Goal: Find specific page/section: Find specific page/section

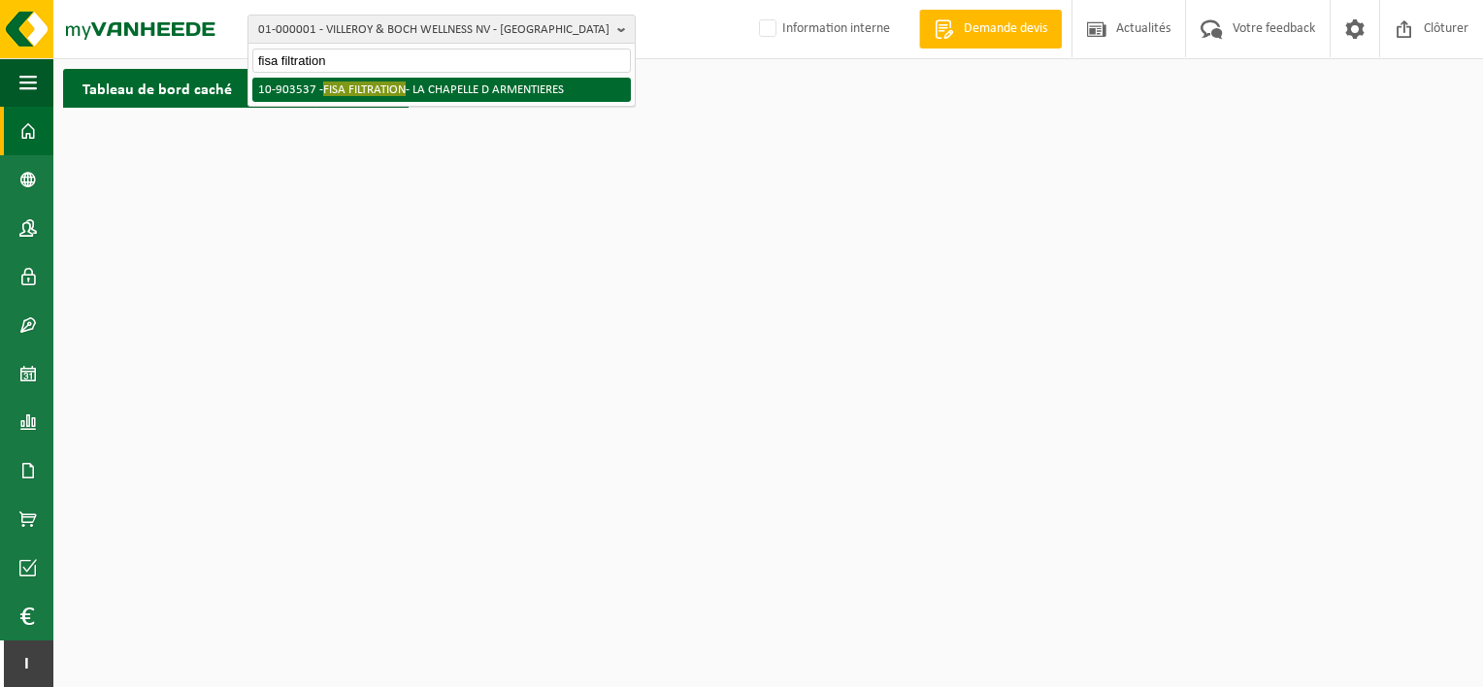
type input "fisa filtration"
click at [477, 85] on li "10-903537 - FISA FILTRATION - LA CHAPELLE D ARMENTIERES" at bounding box center [441, 90] width 379 height 24
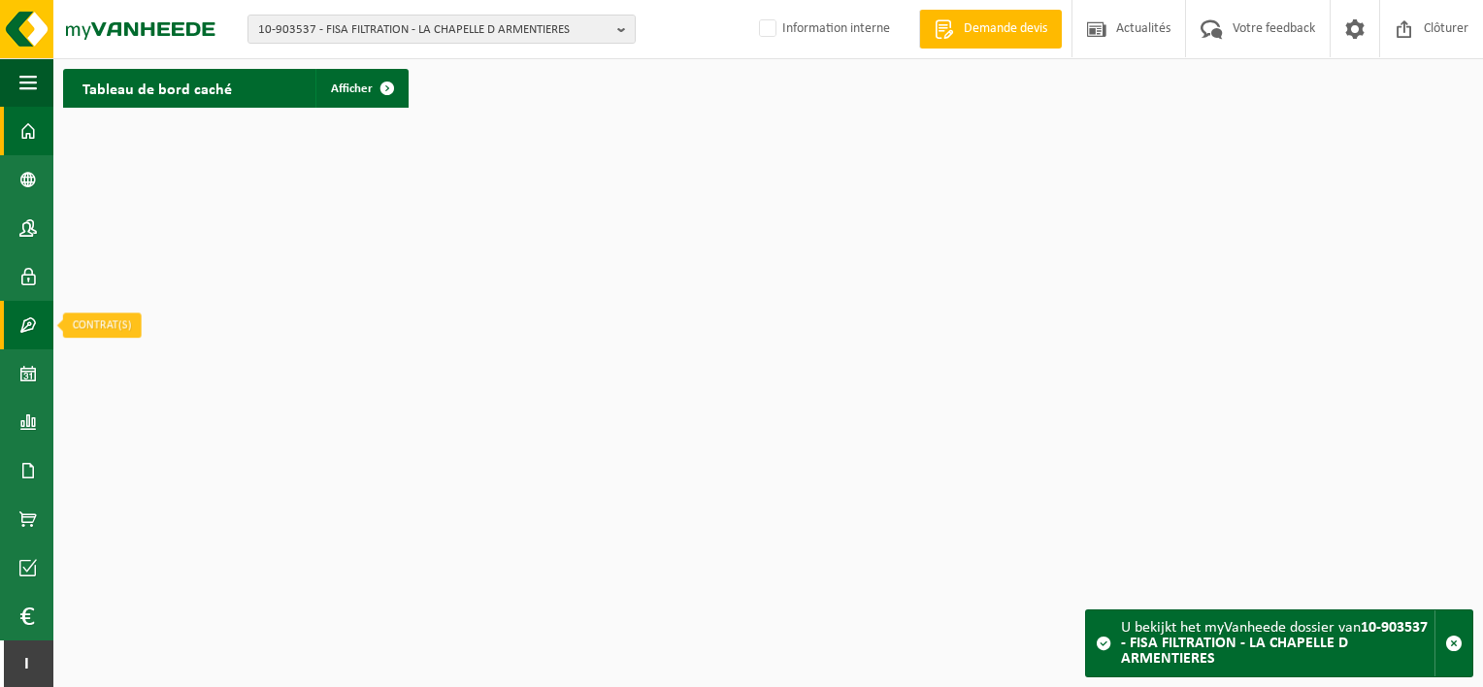
click at [35, 330] on span at bounding box center [27, 325] width 17 height 49
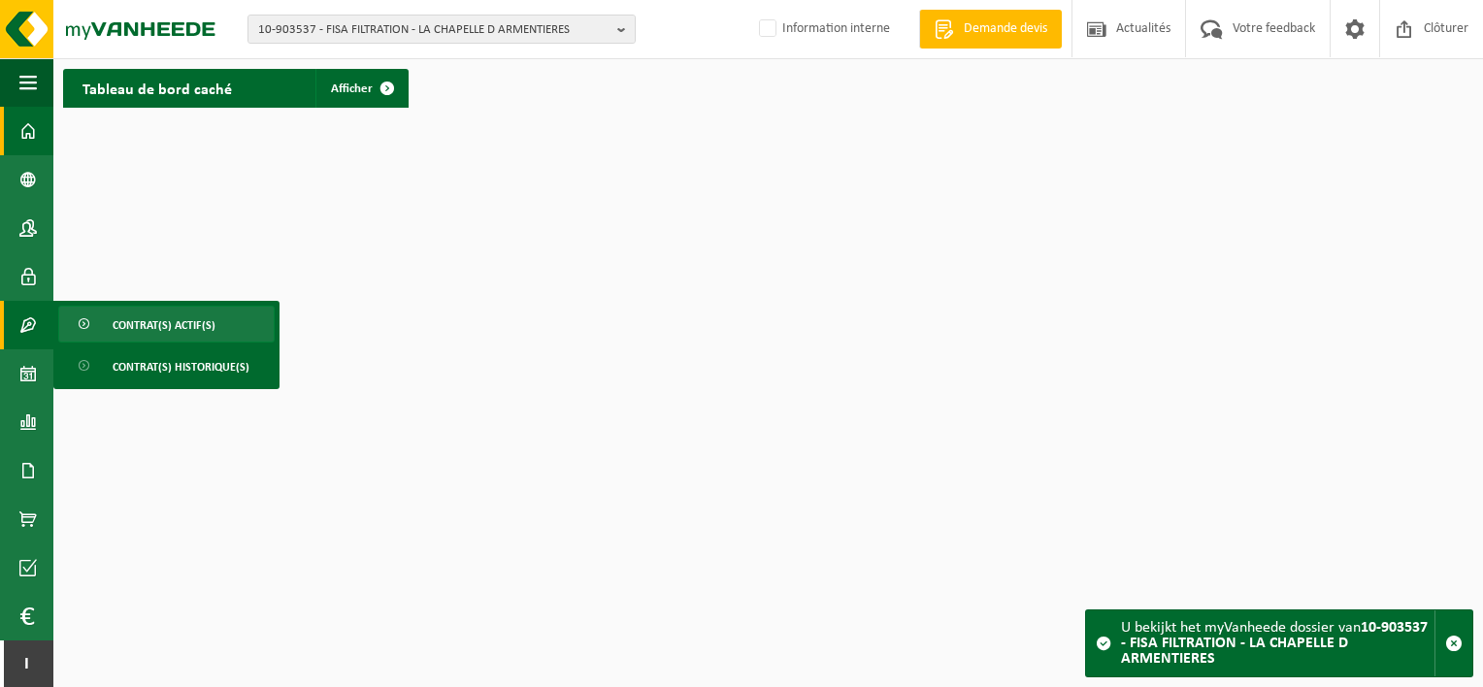
click at [106, 332] on link "Contrat(s) actif(s)" at bounding box center [166, 324] width 216 height 37
